Goal: Task Accomplishment & Management: Manage account settings

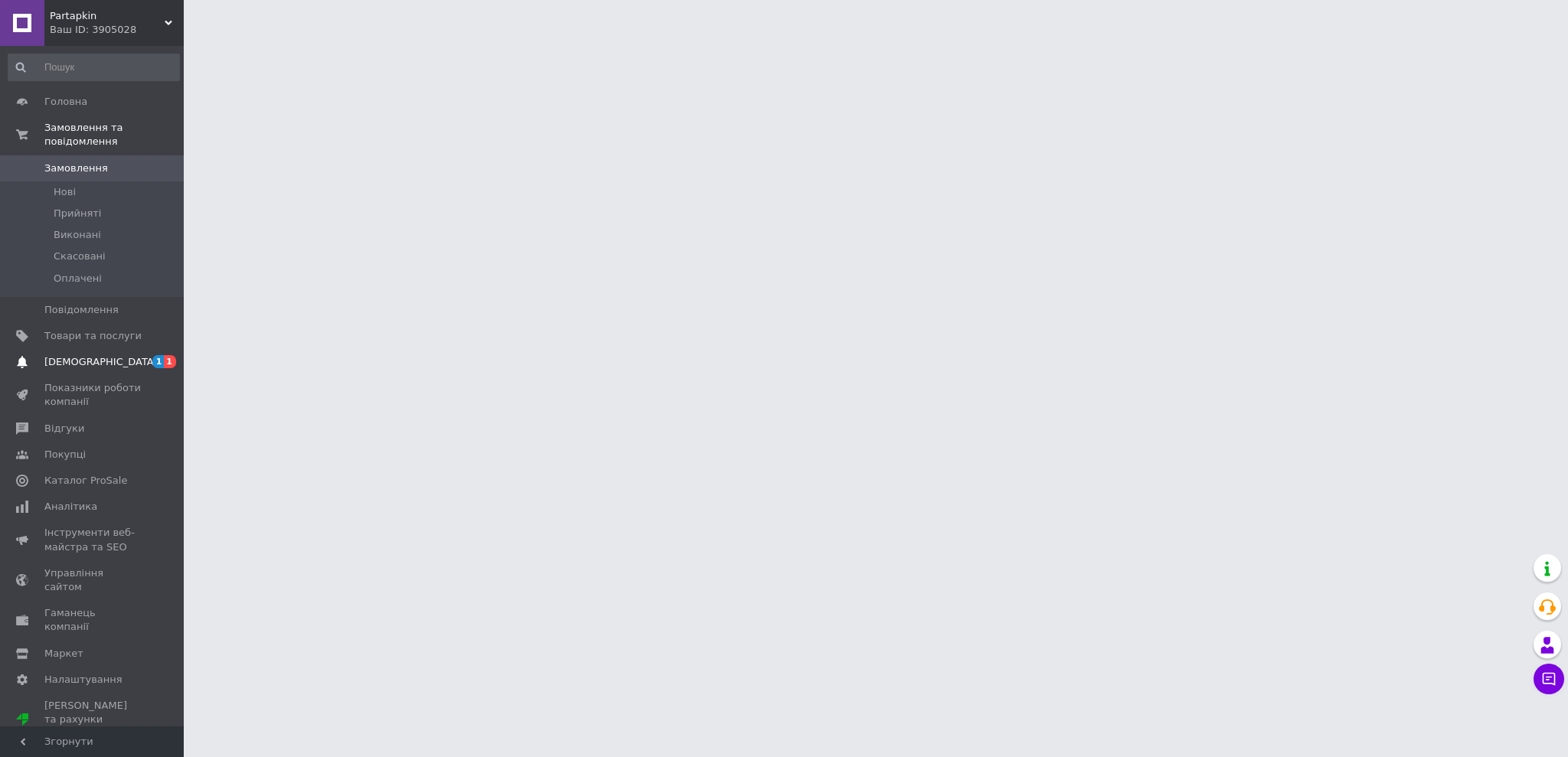
click at [136, 355] on span "[DEMOGRAPHIC_DATA]" at bounding box center [93, 362] width 97 height 13
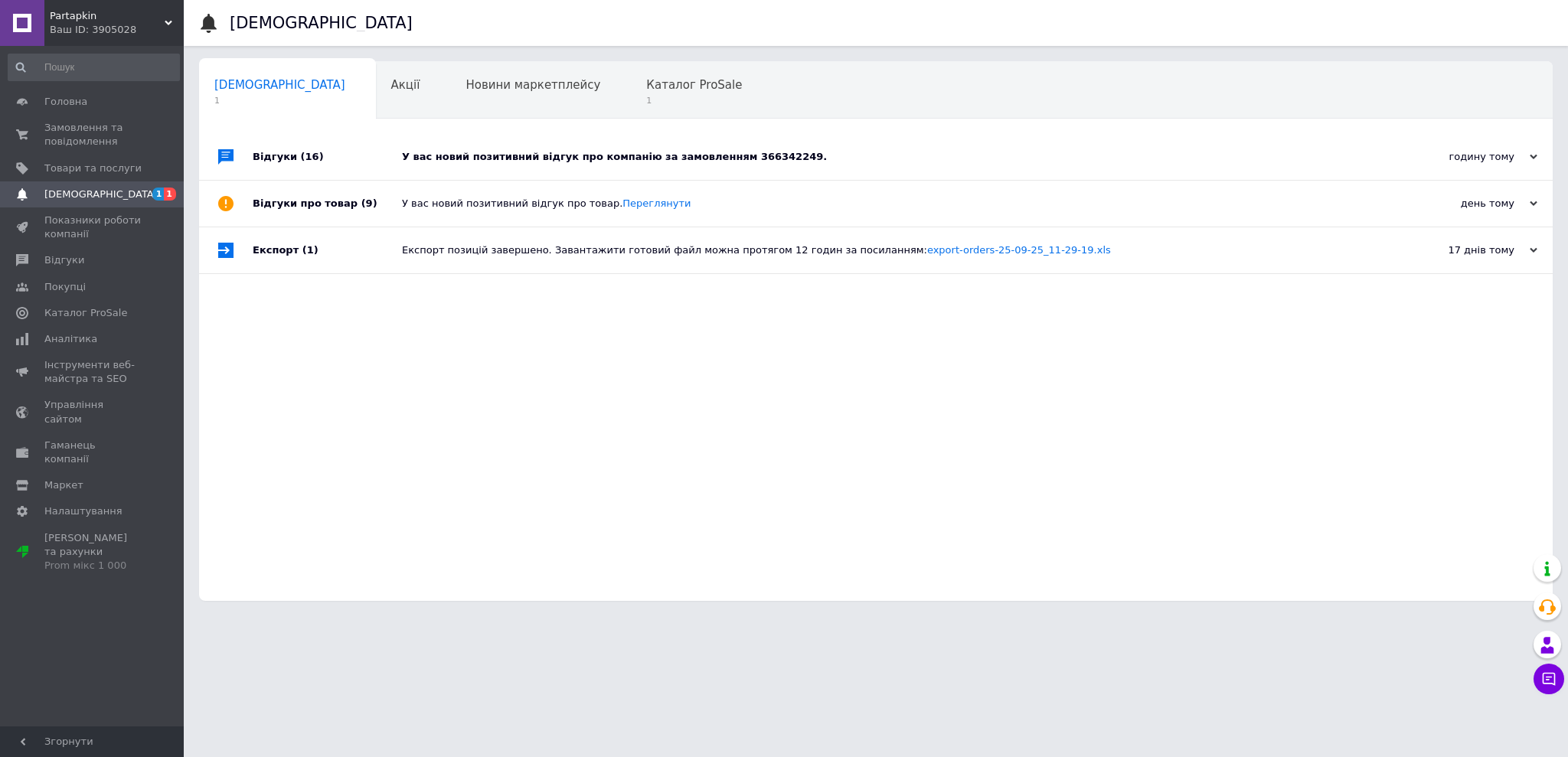
click at [402, 140] on div "У вас новий позитивний відгук про компанію за замовленням 366342249." at bounding box center [893, 157] width 983 height 46
click at [646, 96] on span "1" at bounding box center [694, 101] width 96 height 11
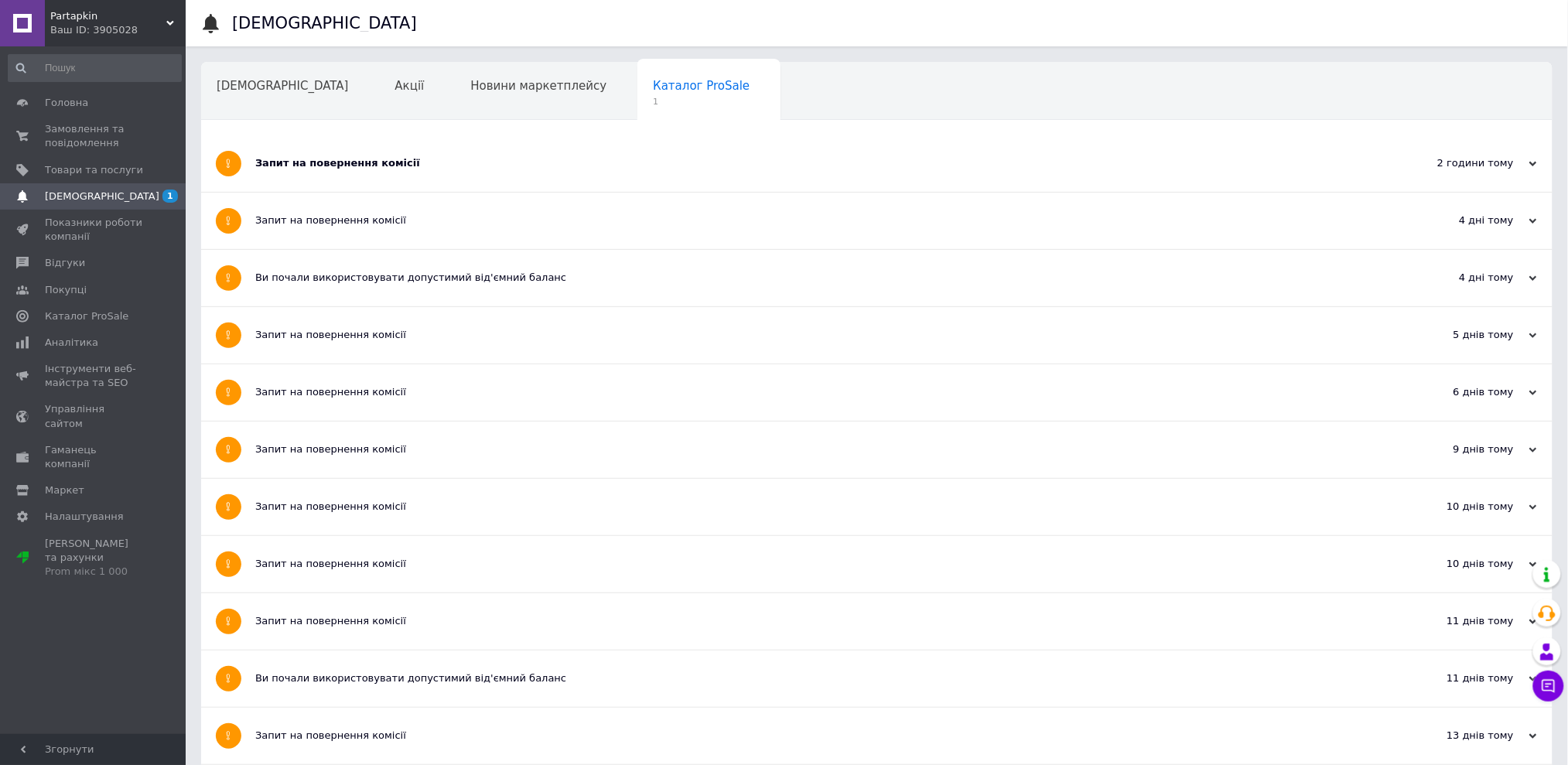
click at [402, 168] on div "Запит на повернення комісії" at bounding box center [818, 163] width 1127 height 14
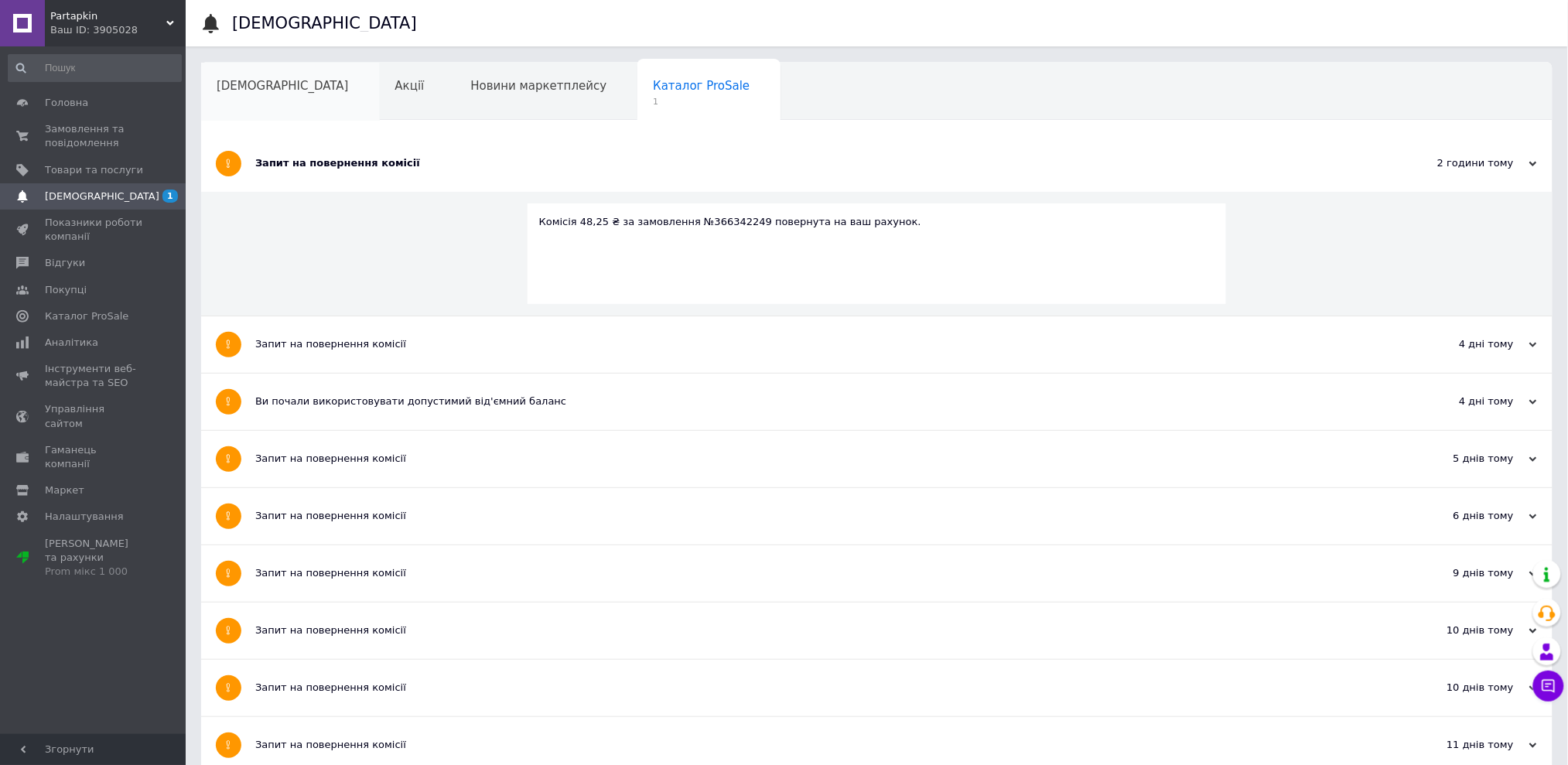
click at [304, 95] on div "[DEMOGRAPHIC_DATA]" at bounding box center [290, 91] width 179 height 59
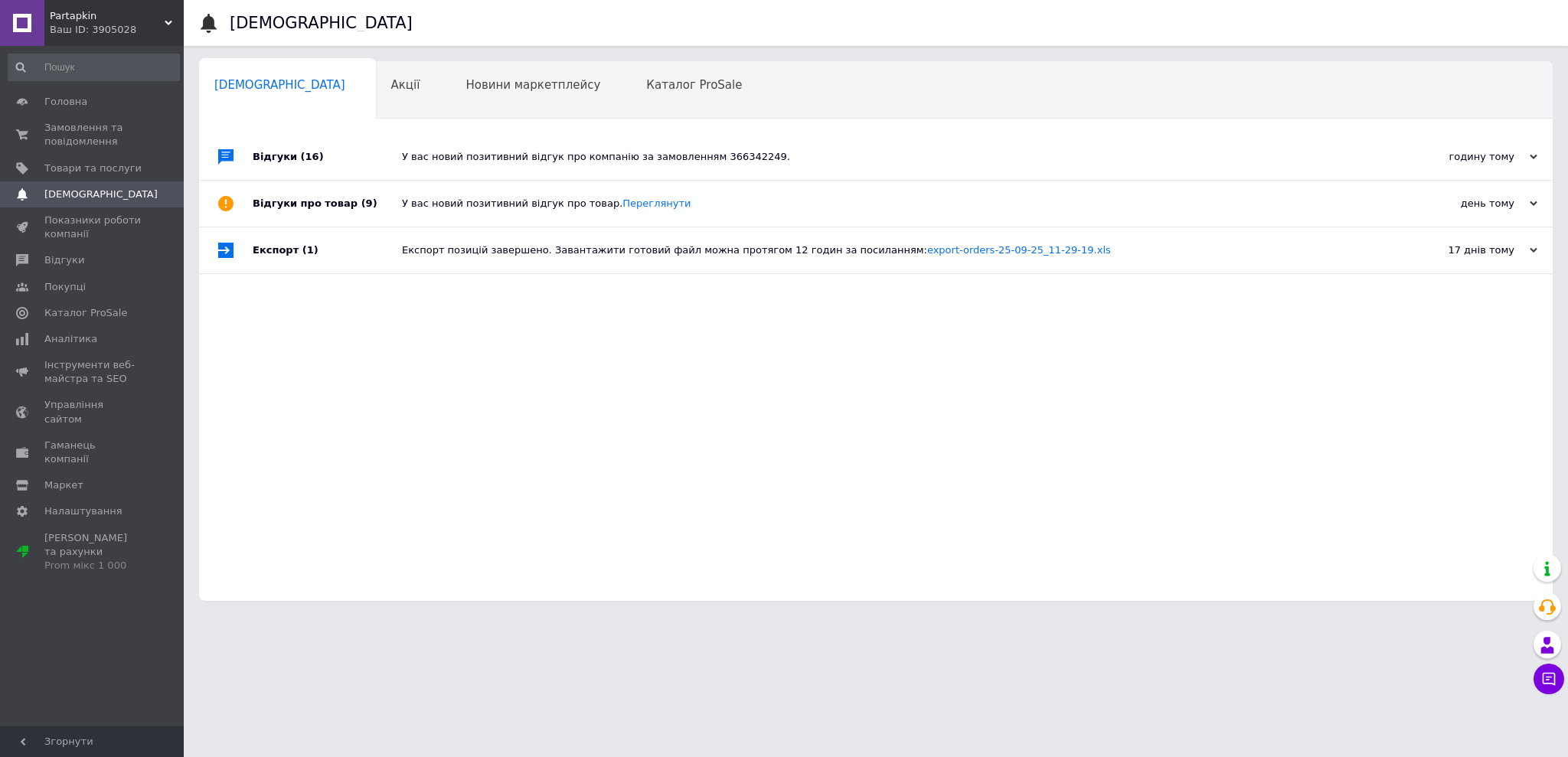
click at [545, 166] on div "У вас новий позитивний відгук про компанію за замовленням 366342249." at bounding box center [893, 157] width 983 height 46
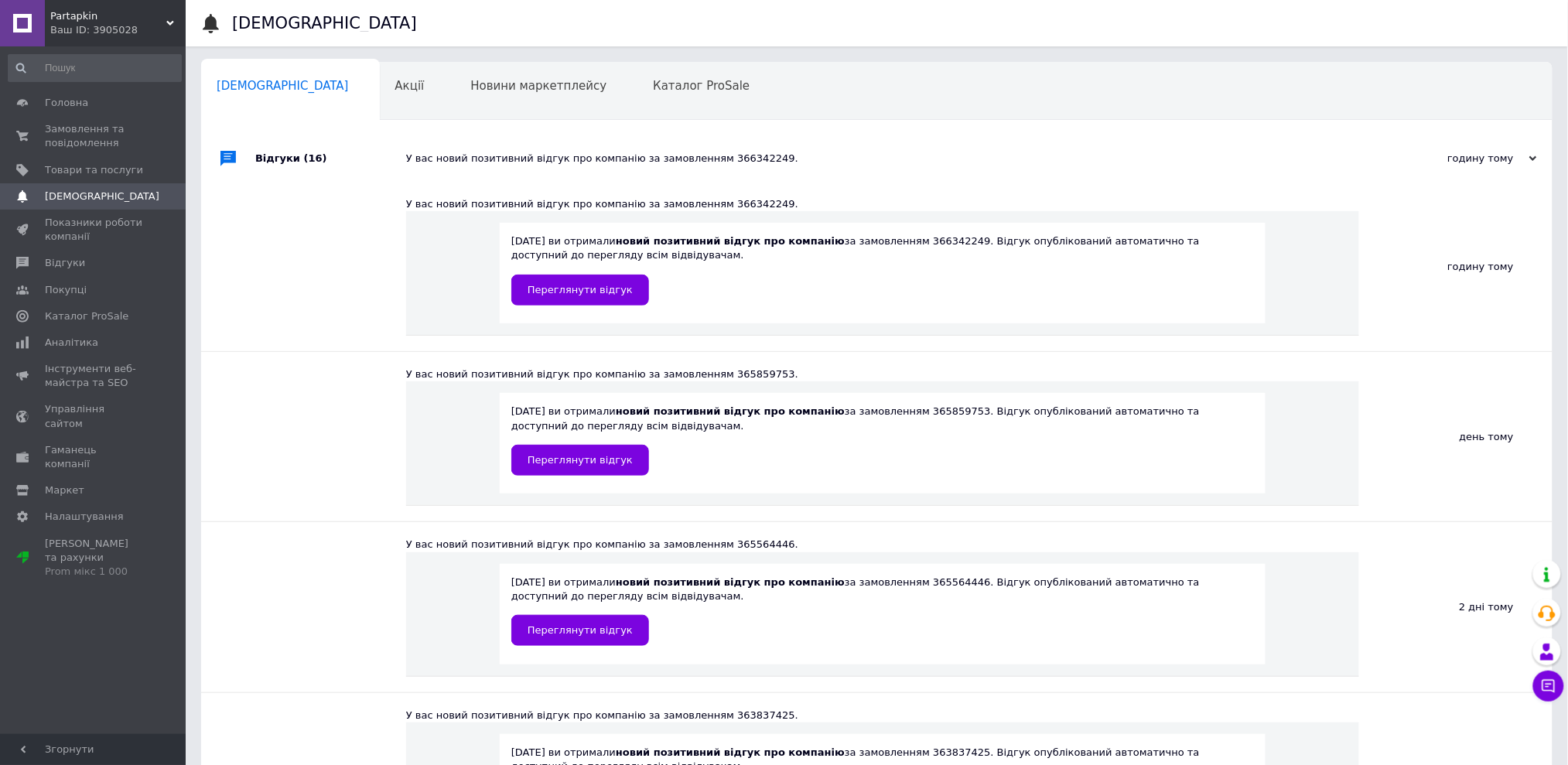
click at [561, 266] on div "[DATE] ви отримали новий позитивний відгук про компанію за замовленням 36634224…" at bounding box center [883, 269] width 743 height 71
click at [569, 286] on span "Переглянути відгук" at bounding box center [580, 289] width 105 height 11
click at [103, 225] on span "Показники роботи компанії" at bounding box center [94, 229] width 98 height 28
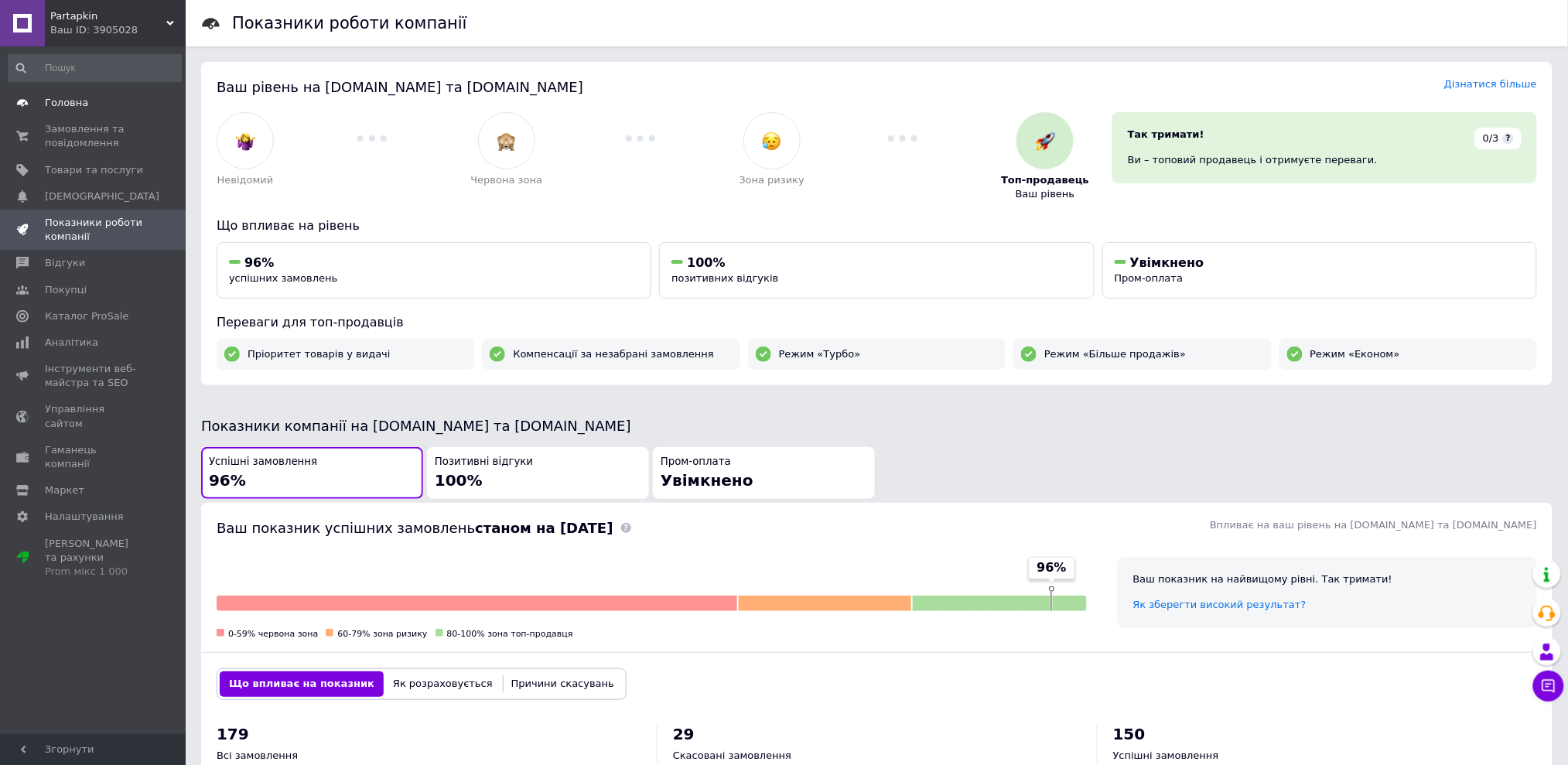
drag, startPoint x: 51, startPoint y: 136, endPoint x: 111, endPoint y: 106, distance: 67.1
click at [52, 136] on span "Замовлення та повідомлення" at bounding box center [94, 136] width 98 height 28
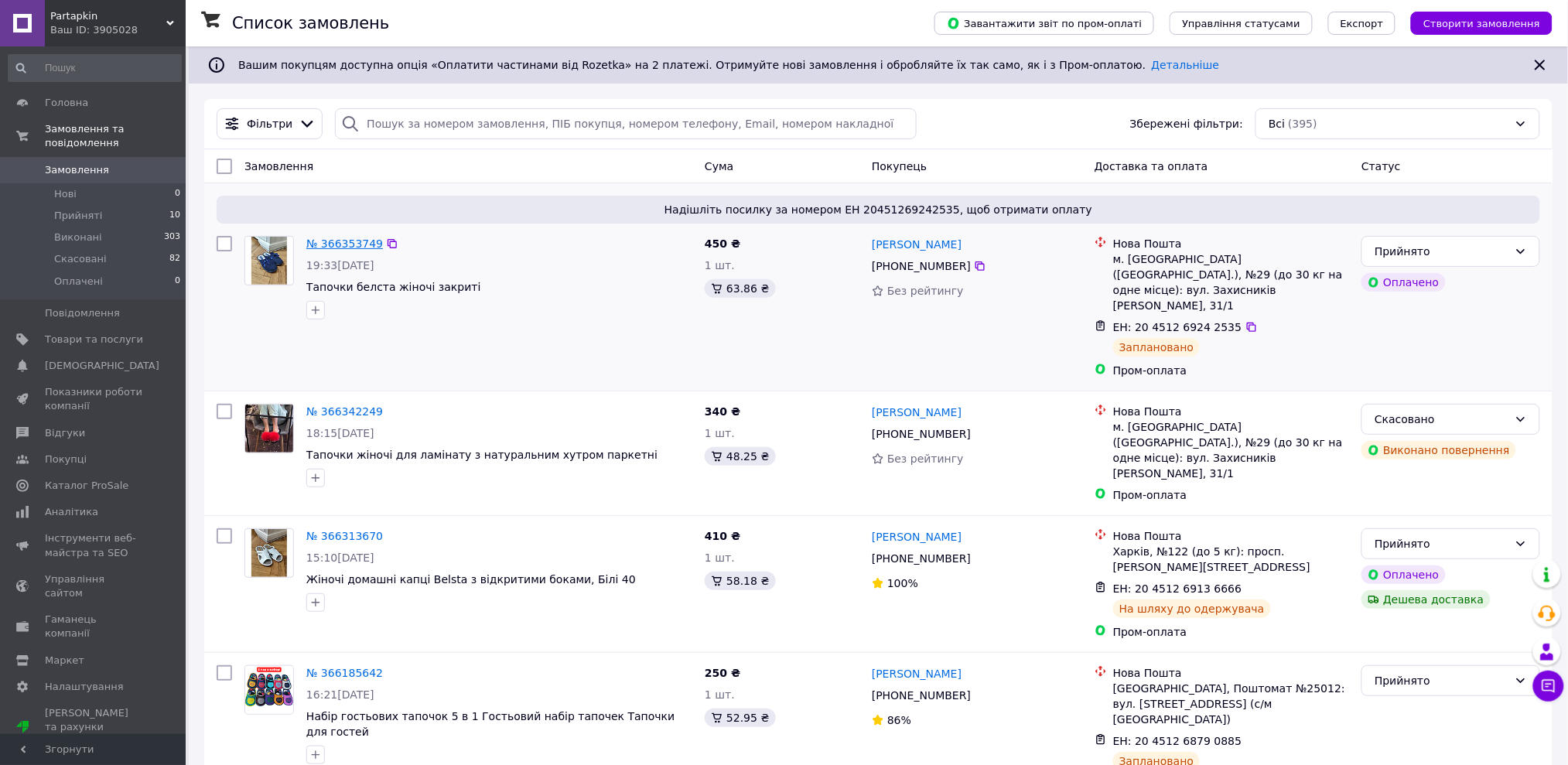
click at [360, 246] on link "№ 366353749" at bounding box center [344, 243] width 76 height 12
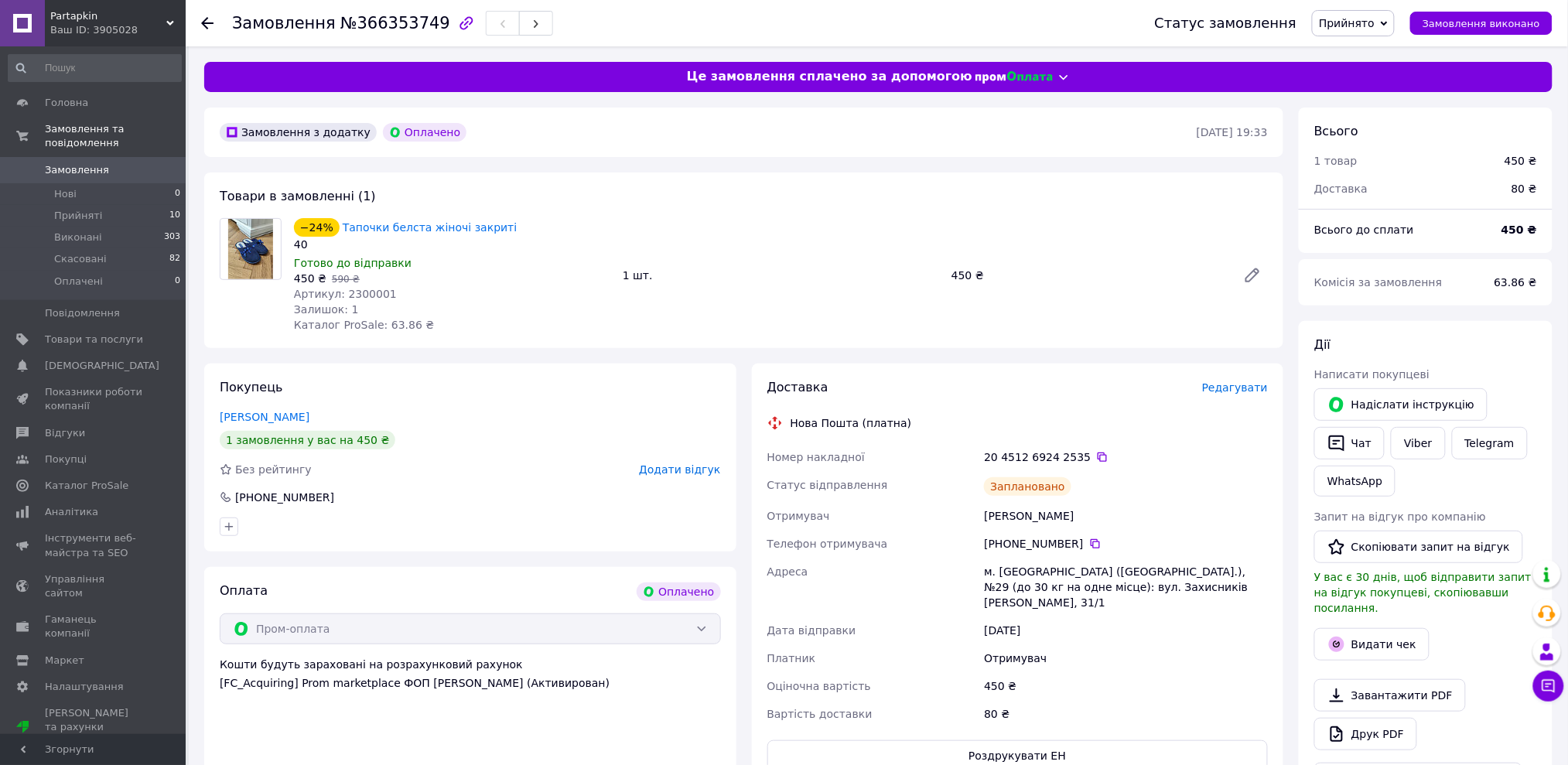
click at [213, 34] on div at bounding box center [217, 23] width 31 height 47
click at [211, 13] on div at bounding box center [217, 23] width 31 height 47
click at [205, 21] on icon at bounding box center [207, 22] width 12 height 12
